Goal: Obtain resource: Obtain resource

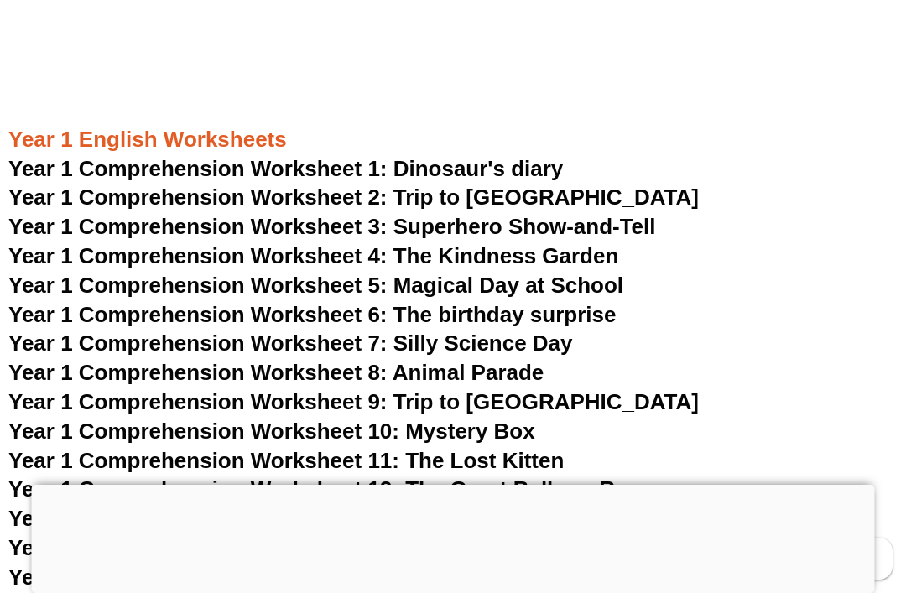
scroll to position [1903, 0]
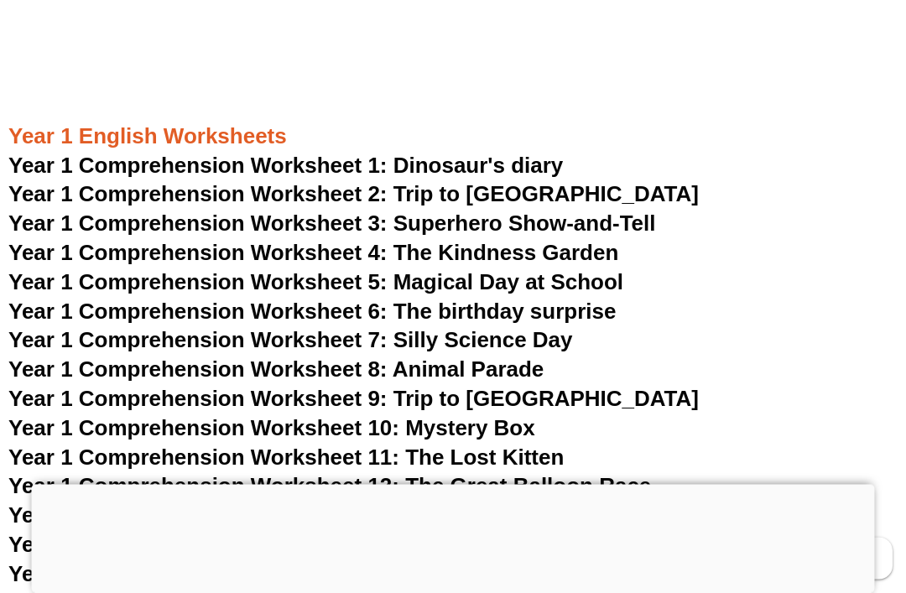
click at [379, 153] on span "Year 1 Comprehension Worksheet 1: Dinosaur's diary" at bounding box center [285, 165] width 554 height 25
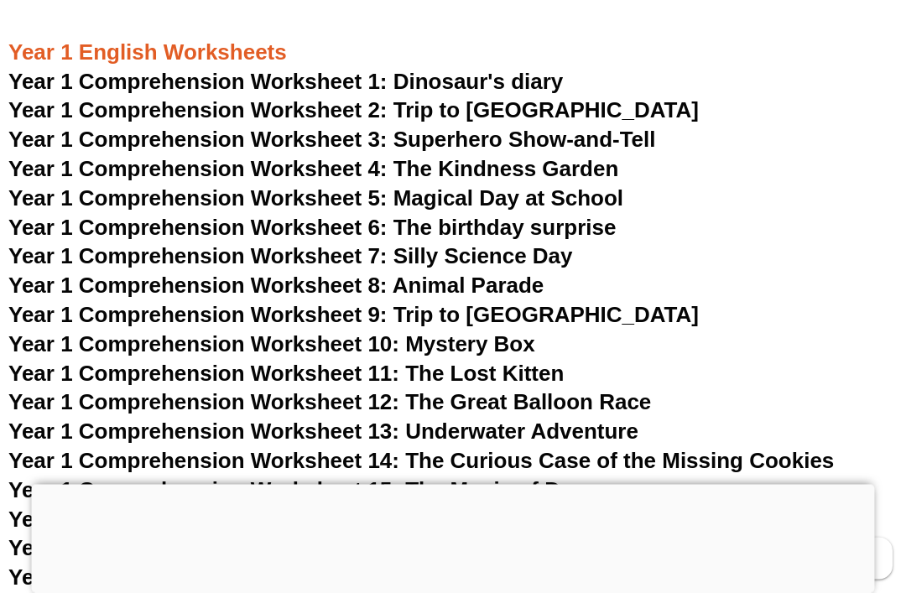
scroll to position [1973, 0]
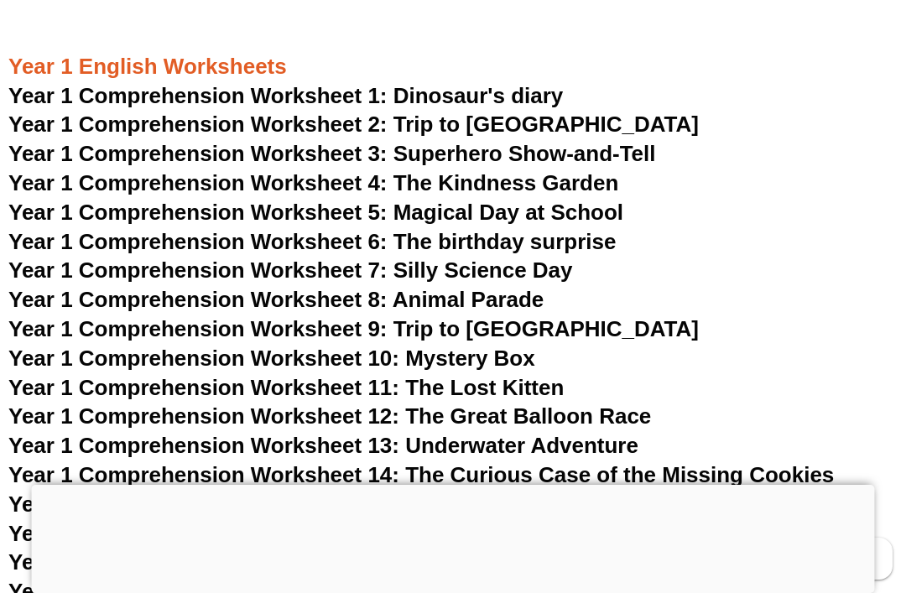
click at [652, 141] on span "Year 1 Comprehension Worksheet 3: Superhero Show-and-Tell" at bounding box center [331, 153] width 647 height 25
click at [620, 200] on span "Year 1 Comprehension Worksheet 5: Magical Day at School" at bounding box center [315, 212] width 615 height 25
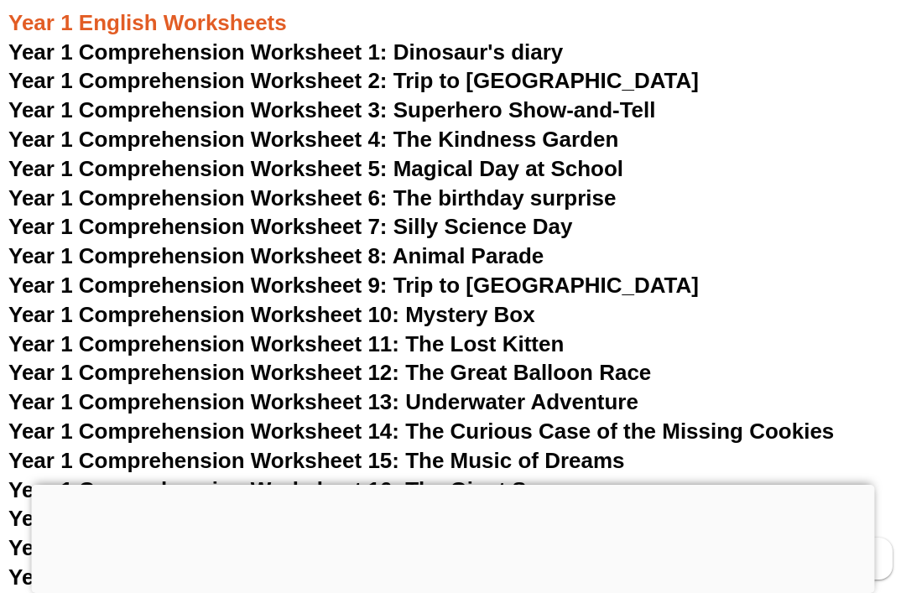
scroll to position [2020, 0]
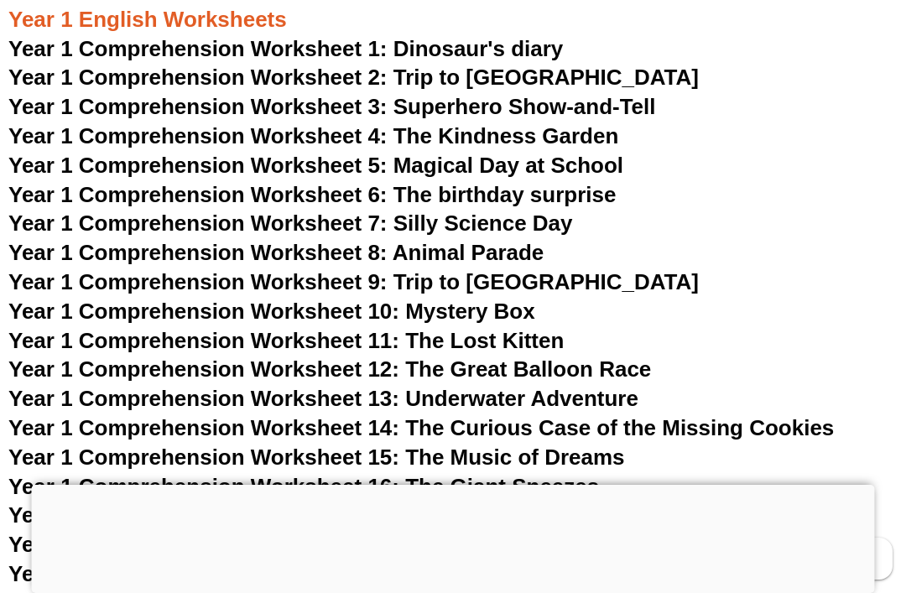
click at [615, 182] on span "Year 1 Comprehension Worksheet 6: The birthday surprise" at bounding box center [311, 194] width 607 height 25
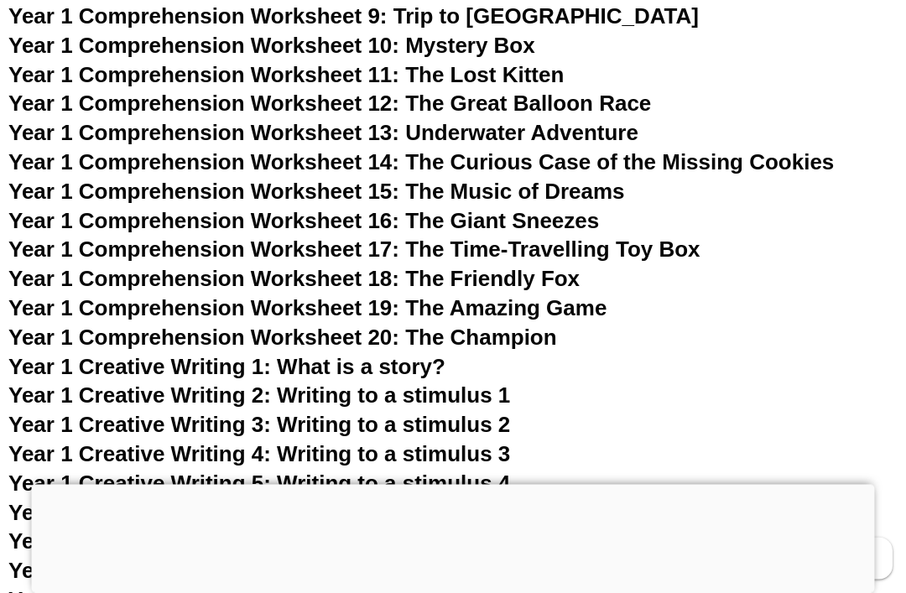
scroll to position [2294, 0]
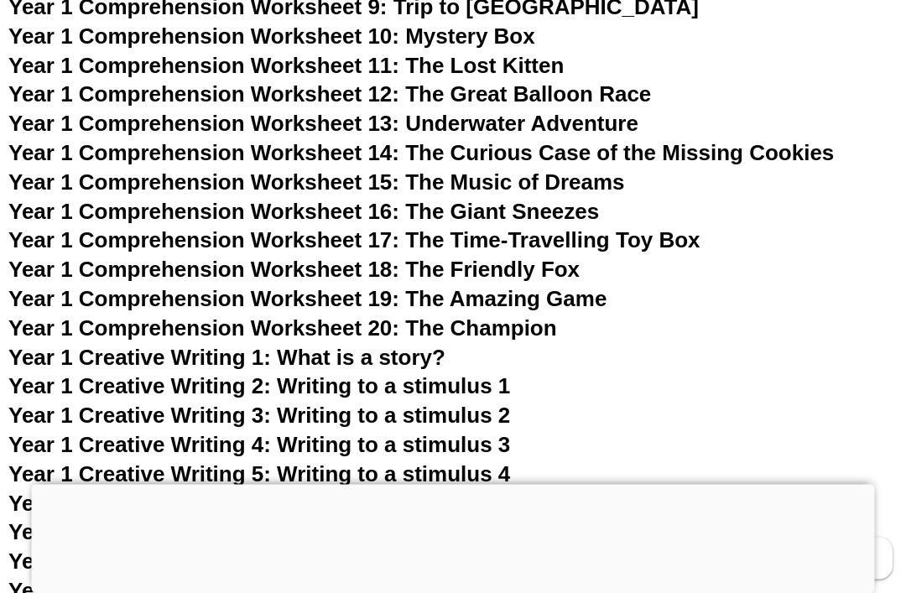
click at [395, 345] on span "Year 1 Creative Writing 1: What is a story?" at bounding box center [226, 357] width 437 height 25
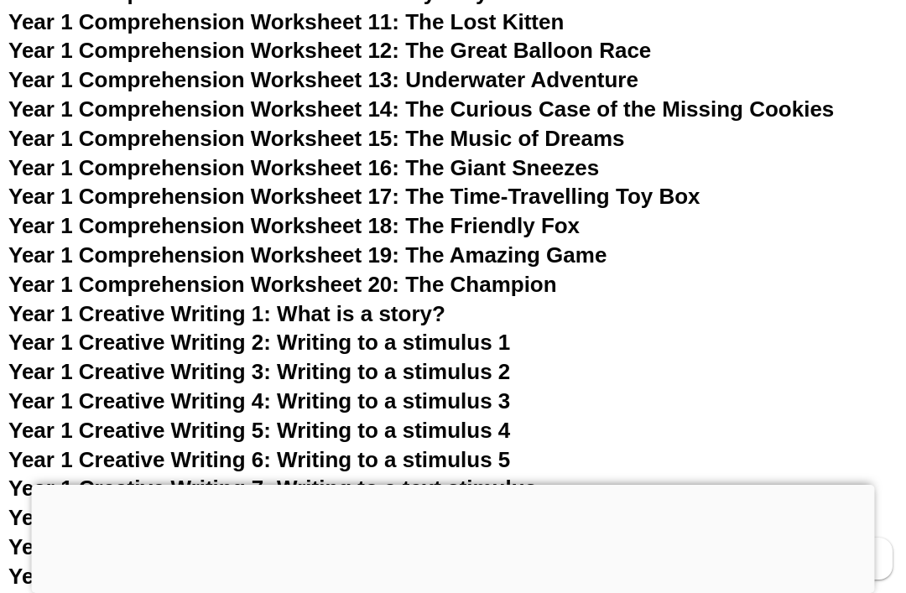
scroll to position [2345, 0]
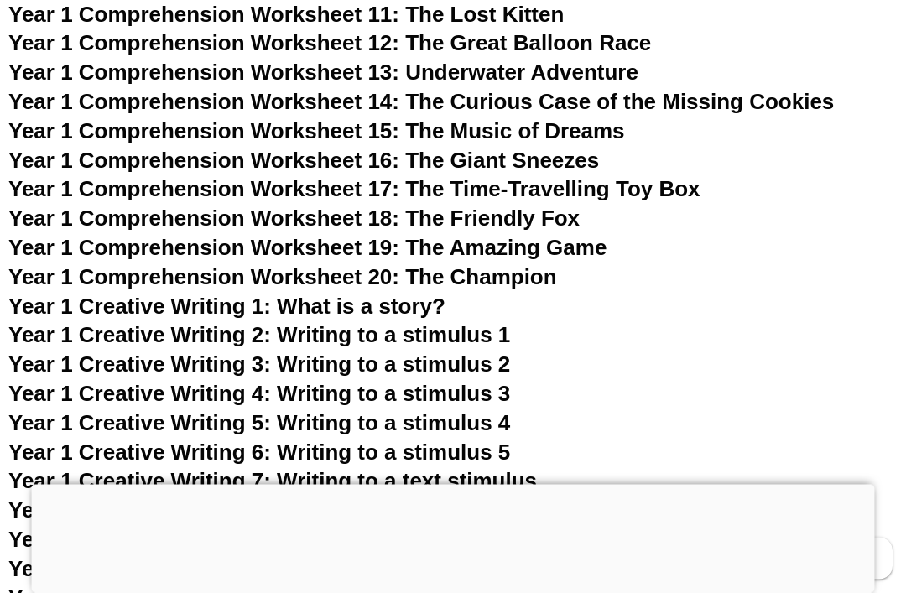
click at [480, 323] on span "Year 1 Creative Writing 2: Writing to a stimulus 1" at bounding box center [258, 335] width 501 height 25
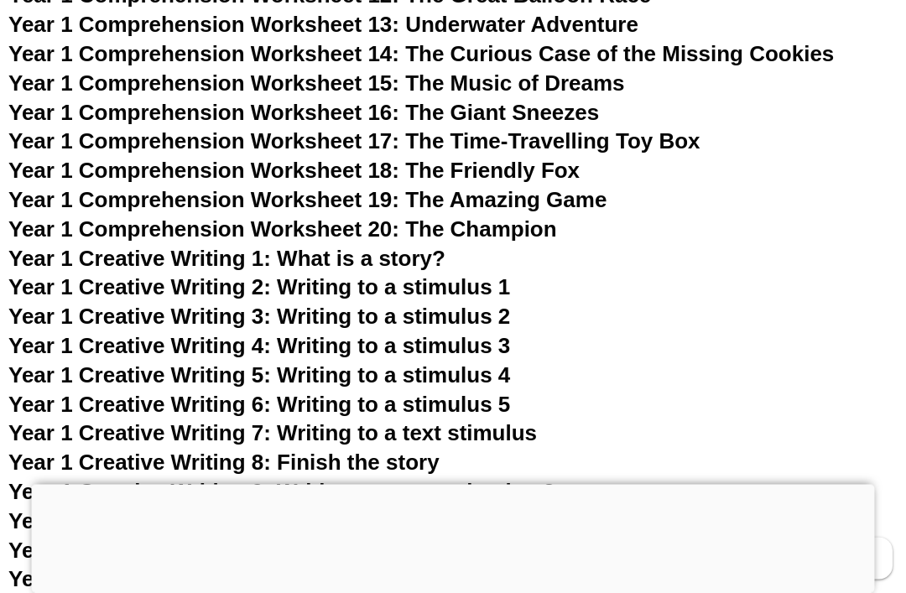
scroll to position [2395, 0]
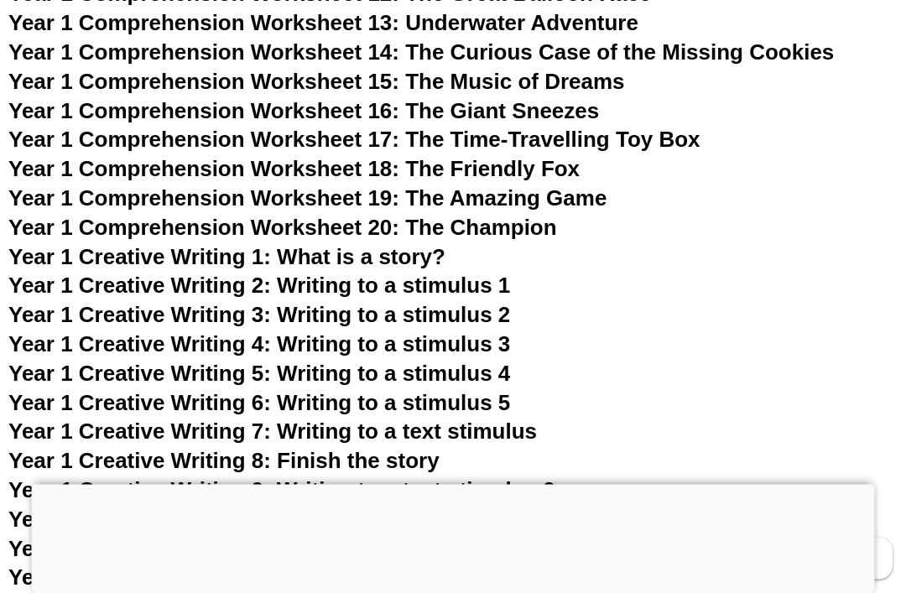
click at [510, 333] on span "Year 1 Creative Writing 4: Writing to a stimulus 3" at bounding box center [258, 344] width 501 height 25
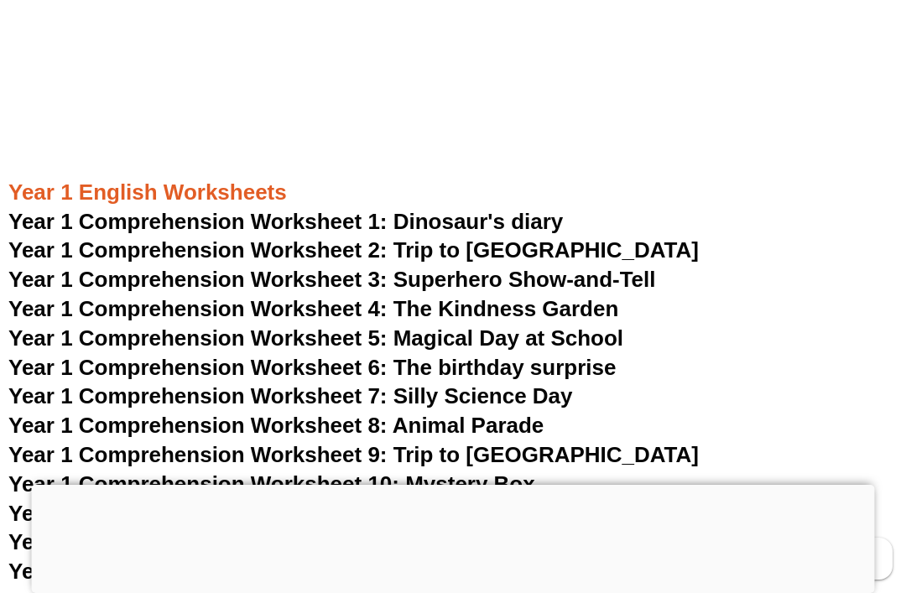
scroll to position [1846, 0]
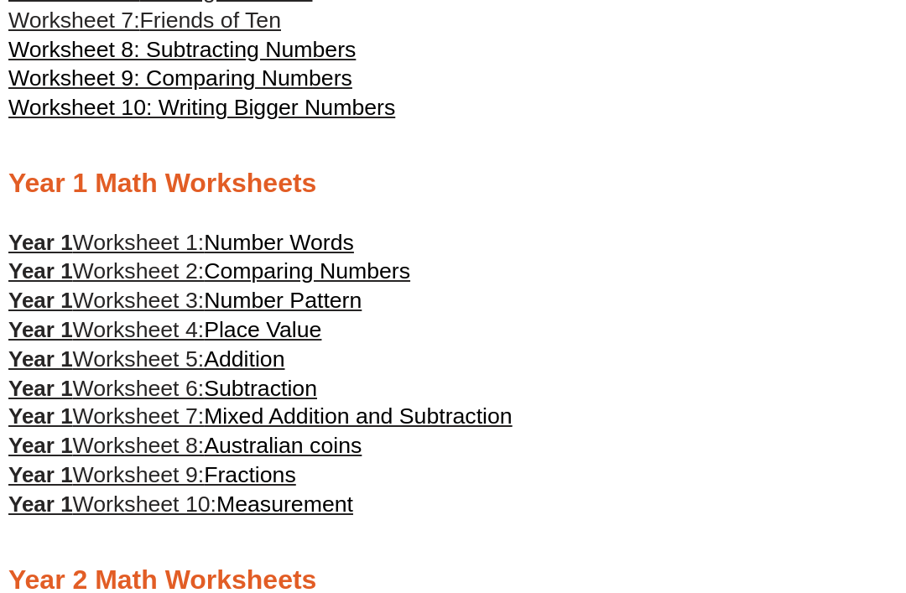
scroll to position [652, 0]
click at [284, 356] on span "Addition" at bounding box center [244, 358] width 80 height 25
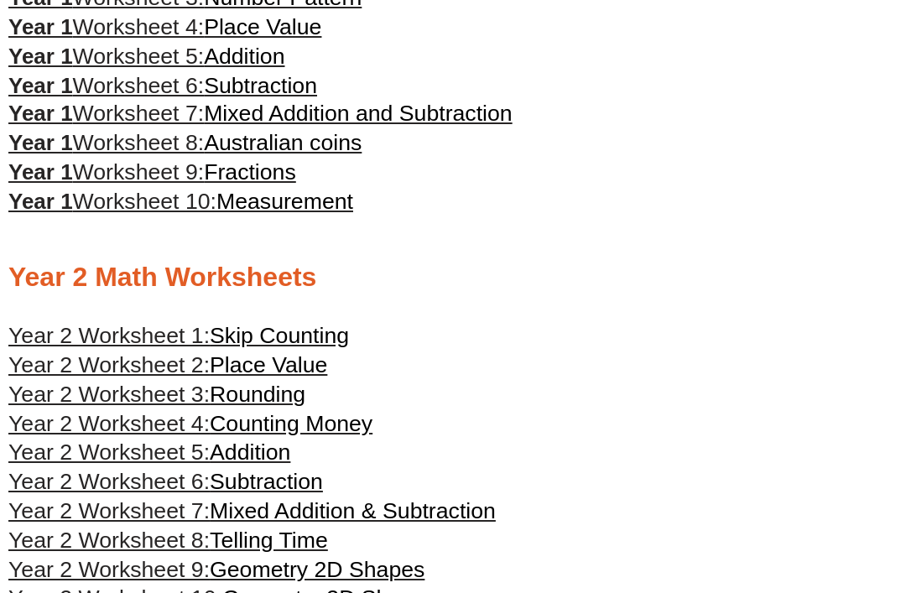
scroll to position [960, 0]
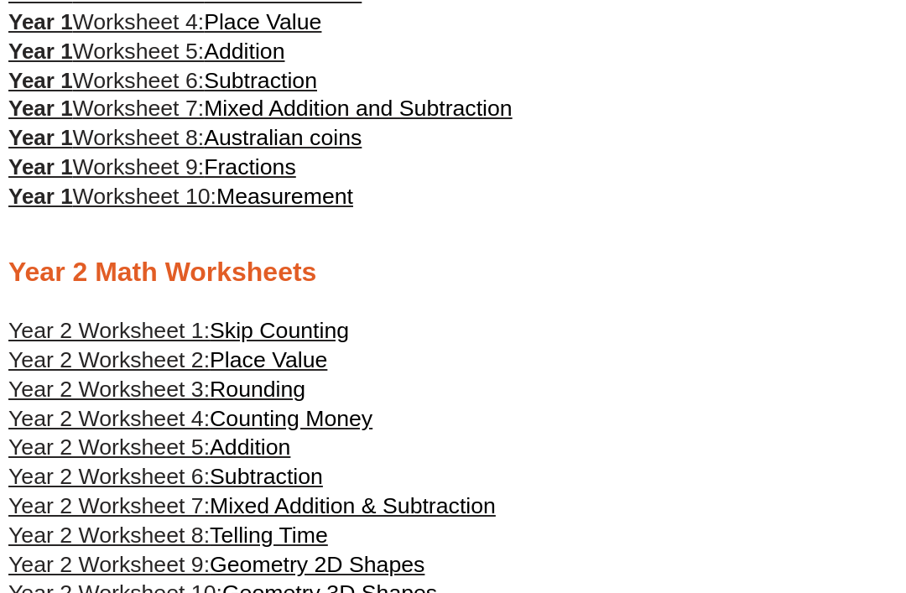
click at [263, 453] on span "Addition" at bounding box center [250, 446] width 80 height 25
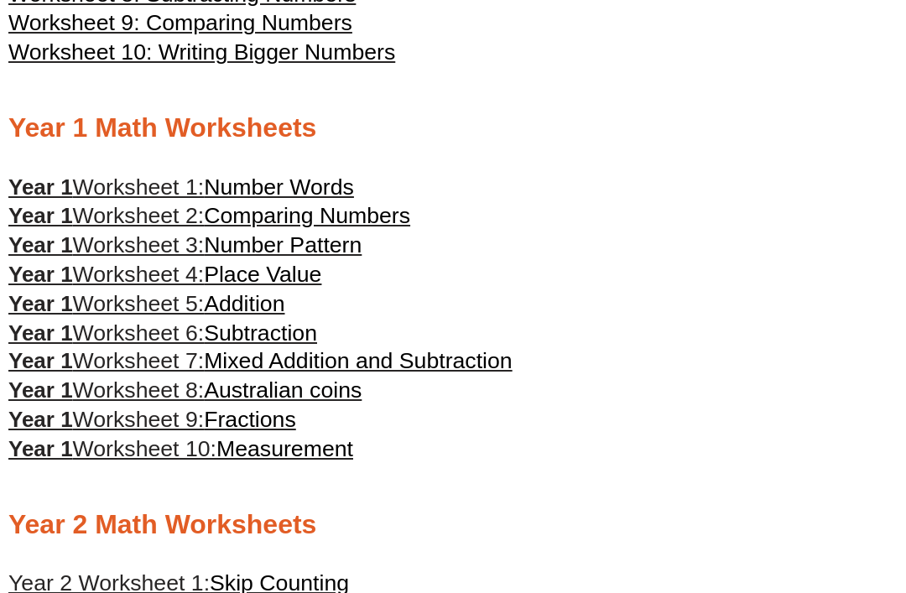
scroll to position [710, 0]
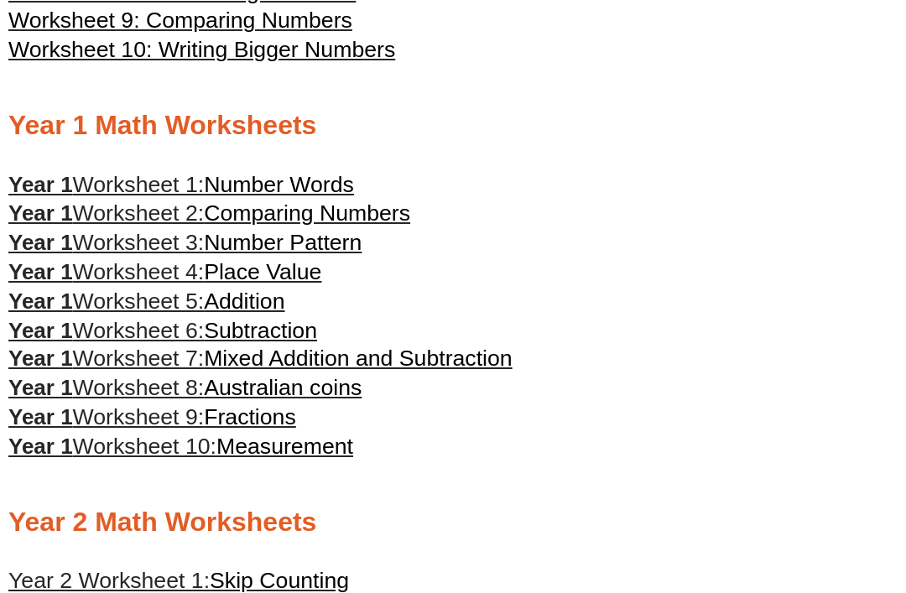
click at [350, 193] on span "Number Words" at bounding box center [279, 184] width 150 height 25
click at [279, 314] on span "Addition" at bounding box center [244, 300] width 80 height 25
click at [298, 335] on span "Subtraction" at bounding box center [260, 330] width 113 height 25
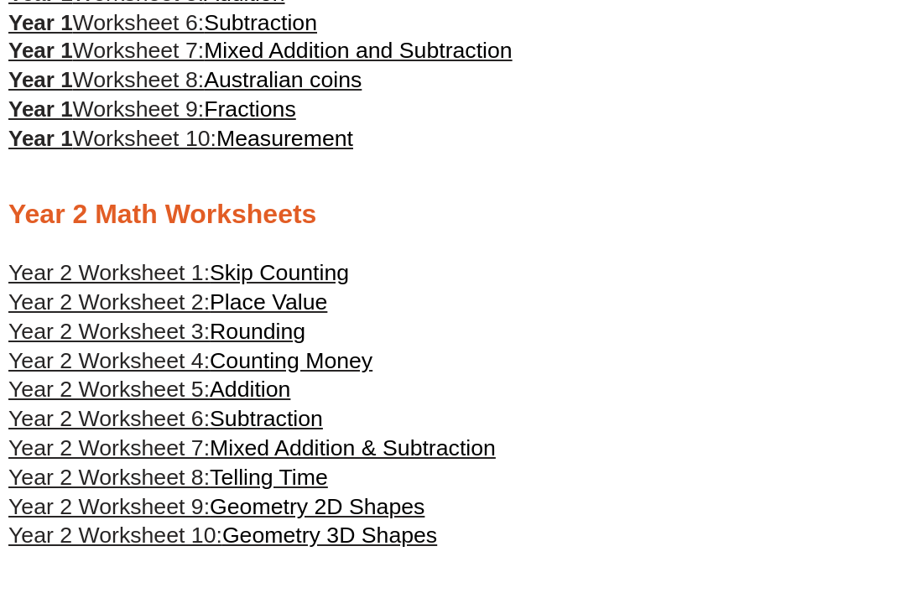
scroll to position [1183, 0]
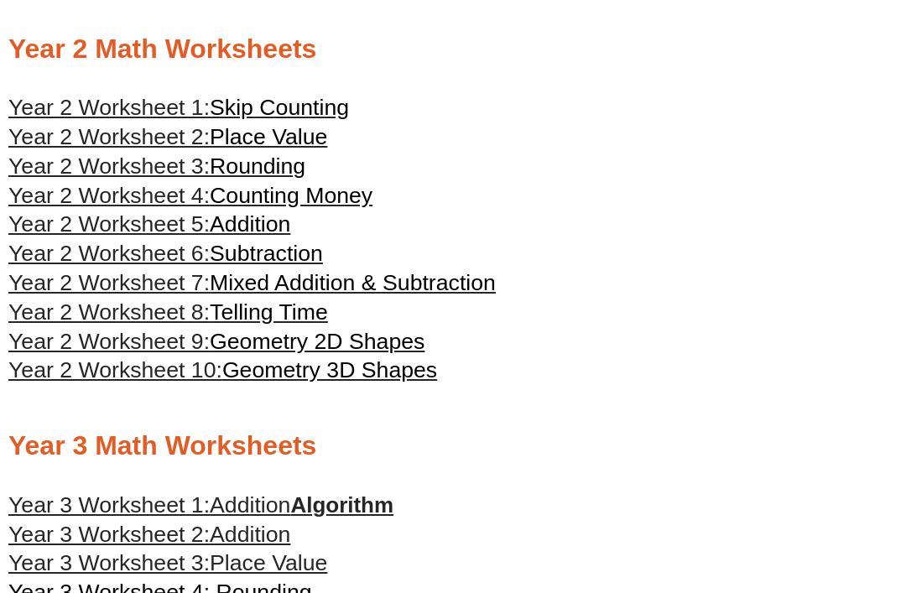
click at [315, 322] on span "Telling Time" at bounding box center [269, 311] width 118 height 25
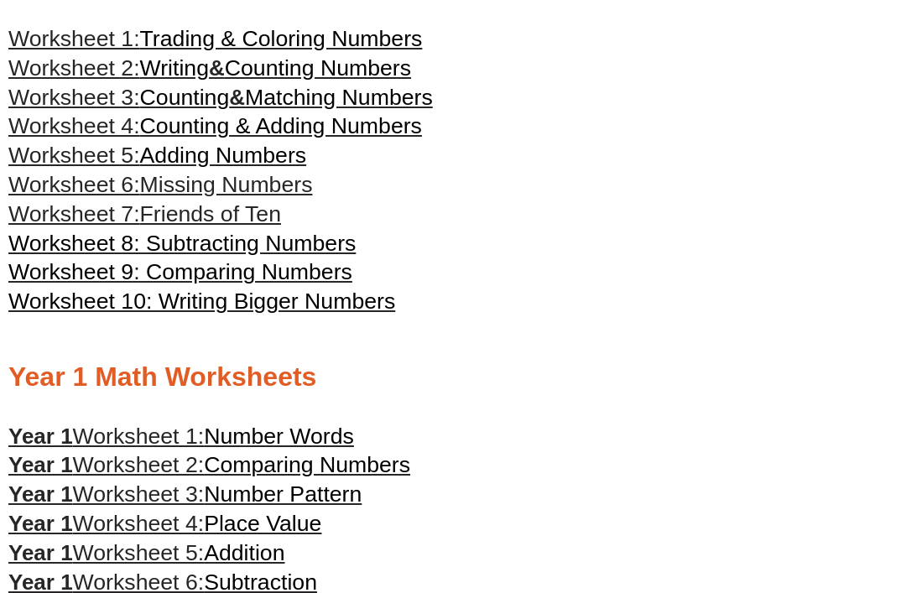
scroll to position [448, 0]
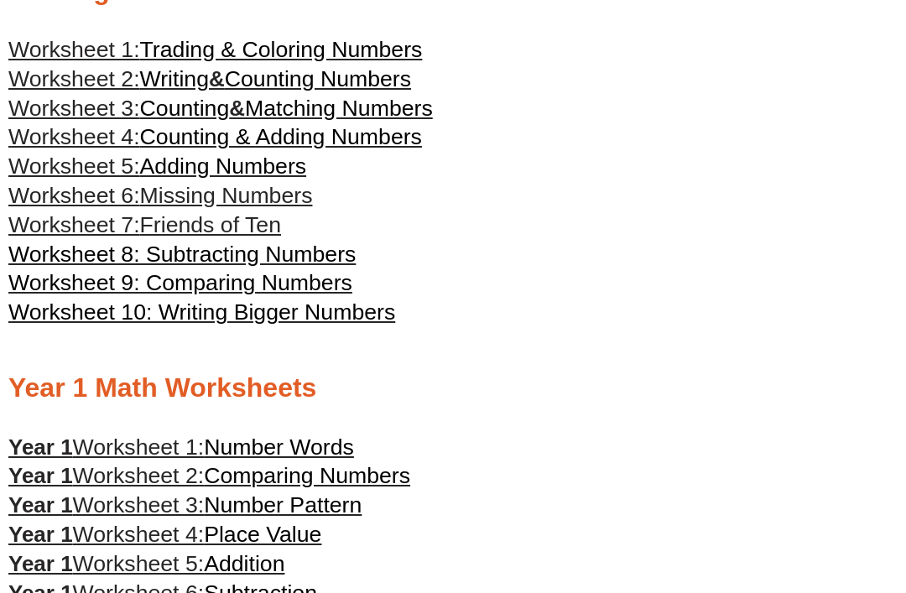
click at [278, 200] on span "Missing Numbers" at bounding box center [226, 195] width 173 height 25
